Goal: Task Accomplishment & Management: Use online tool/utility

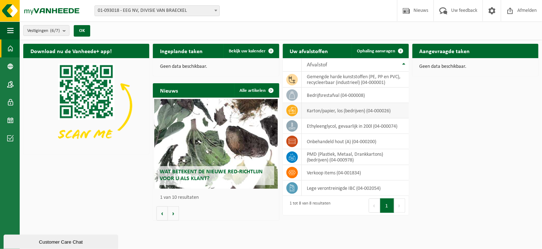
click at [294, 112] on icon at bounding box center [292, 110] width 7 height 7
click at [448, 51] on h2 "Aangevraagde taken" at bounding box center [445, 51] width 65 height 14
click at [326, 111] on td "karton/papier, los (bedrijven) (04-000026)" at bounding box center [355, 110] width 107 height 15
click at [198, 52] on h2 "Ingeplande taken" at bounding box center [181, 51] width 57 height 14
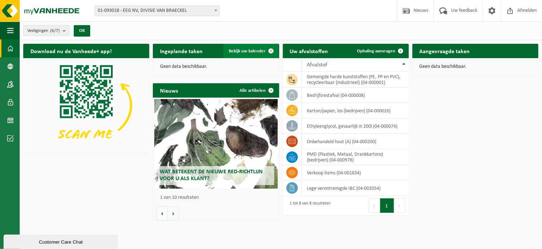
click at [257, 51] on span "Bekijk uw kalender" at bounding box center [247, 51] width 37 height 5
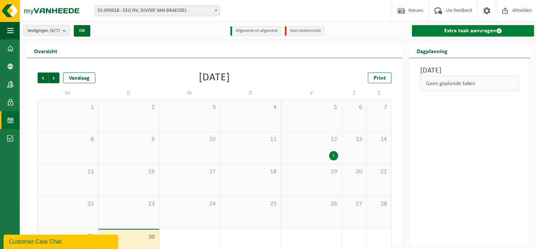
click at [477, 29] on link "Extra taak aanvragen" at bounding box center [473, 30] width 122 height 11
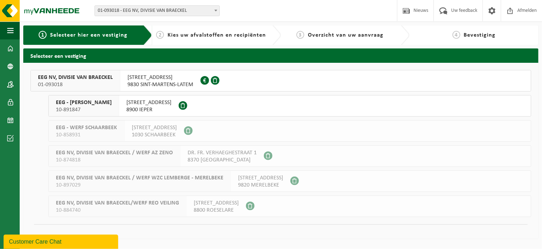
click at [174, 78] on span "KORTRIJKSESTEENWEG 255" at bounding box center [160, 77] width 66 height 7
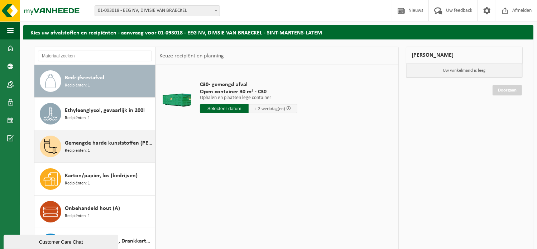
scroll to position [36, 0]
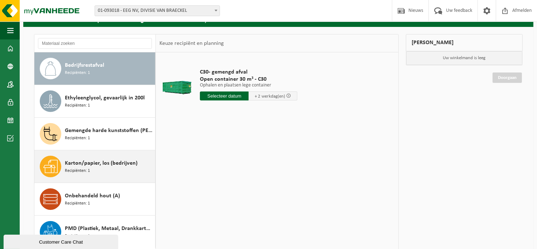
click at [88, 167] on span "Recipiënten: 1" at bounding box center [77, 170] width 25 height 7
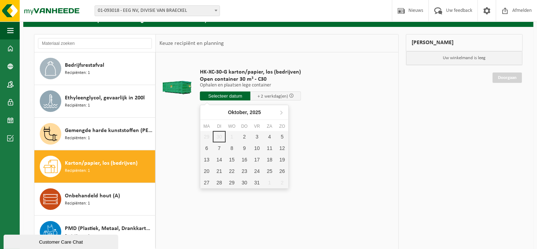
click at [238, 97] on input "text" at bounding box center [225, 95] width 50 height 9
click at [247, 136] on div "2" at bounding box center [244, 136] width 13 height 11
type input "Van [DATE]"
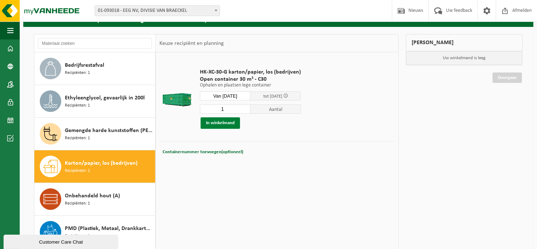
click at [224, 124] on button "In winkelmand" at bounding box center [220, 122] width 39 height 11
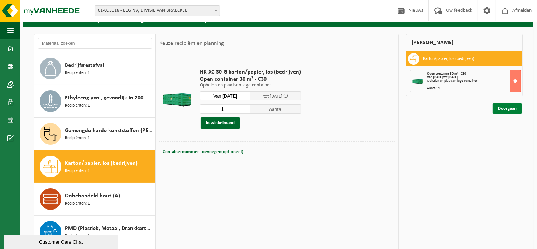
click at [505, 108] on link "Doorgaan" at bounding box center [506, 108] width 29 height 10
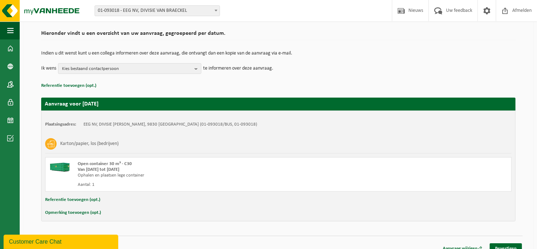
scroll to position [58, 0]
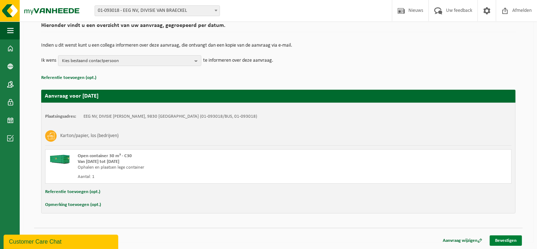
click at [509, 240] on link "Bevestigen" at bounding box center [506, 240] width 32 height 10
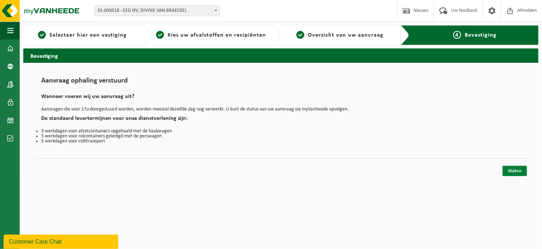
click at [515, 173] on link "Sluiten" at bounding box center [515, 170] width 24 height 10
